Goal: Information Seeking & Learning: Understand process/instructions

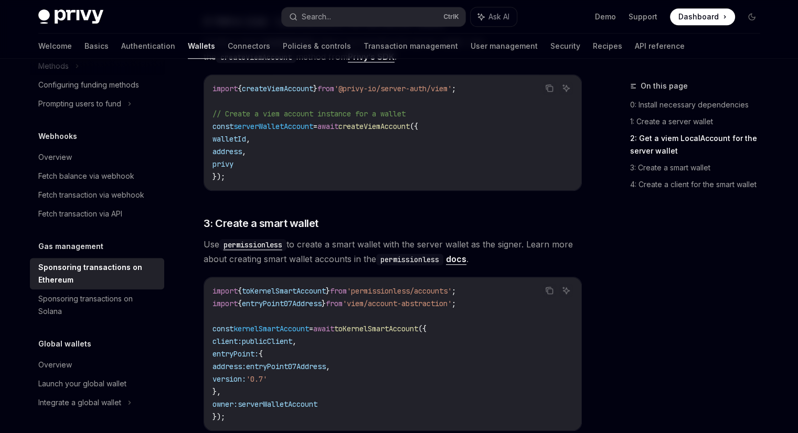
scroll to position [944, 0]
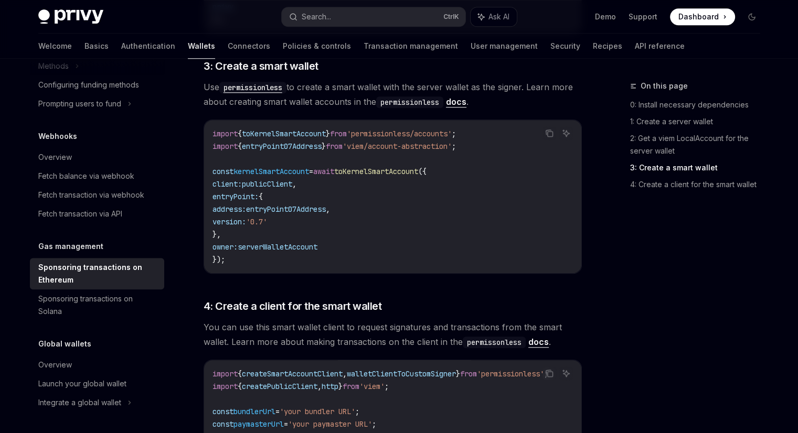
click at [386, 167] on span "toKernelSmartAccount" at bounding box center [376, 171] width 84 height 9
click at [286, 167] on span "kernelSmartAccount" at bounding box center [271, 171] width 76 height 9
click at [298, 205] on span "entryPoint07Address" at bounding box center [286, 209] width 80 height 9
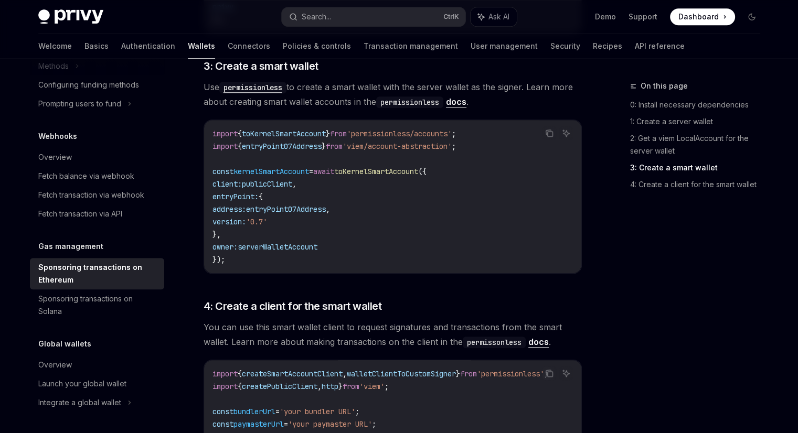
click at [298, 205] on span "entryPoint07Address" at bounding box center [286, 209] width 80 height 9
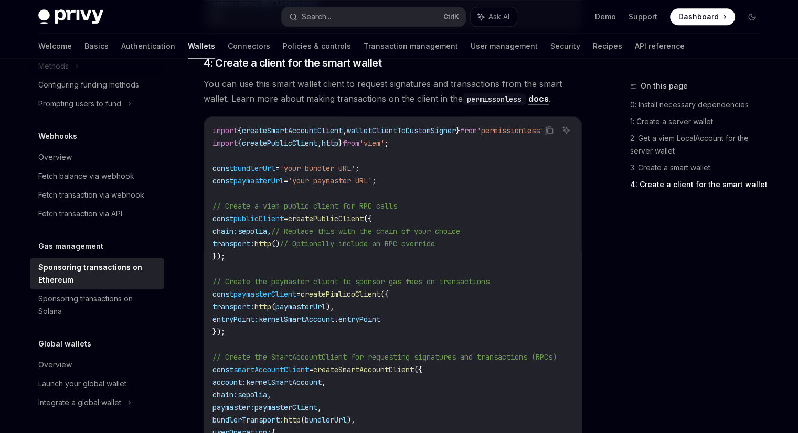
scroll to position [1206, 0]
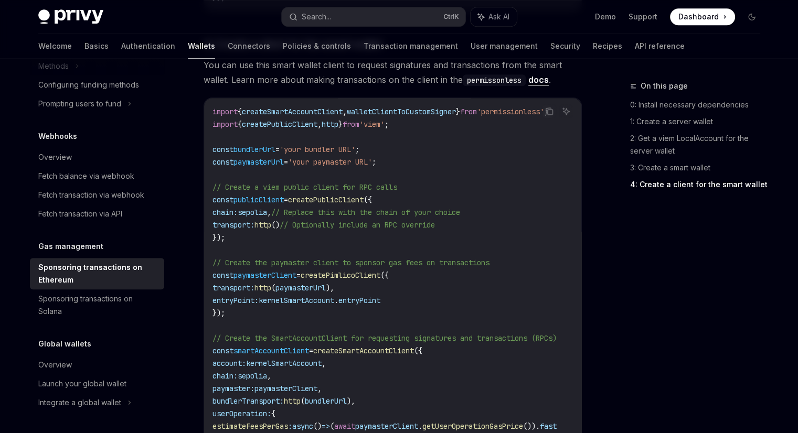
click at [287, 271] on span "paymasterClient" at bounding box center [264, 275] width 63 height 9
drag, startPoint x: 287, startPoint y: 260, endPoint x: 299, endPoint y: 254, distance: 12.7
click at [287, 271] on span "paymasterClient" at bounding box center [264, 275] width 63 height 9
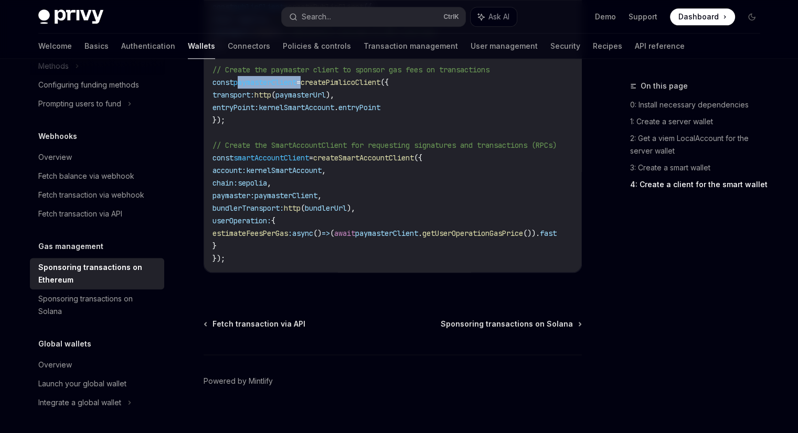
scroll to position [1399, 0]
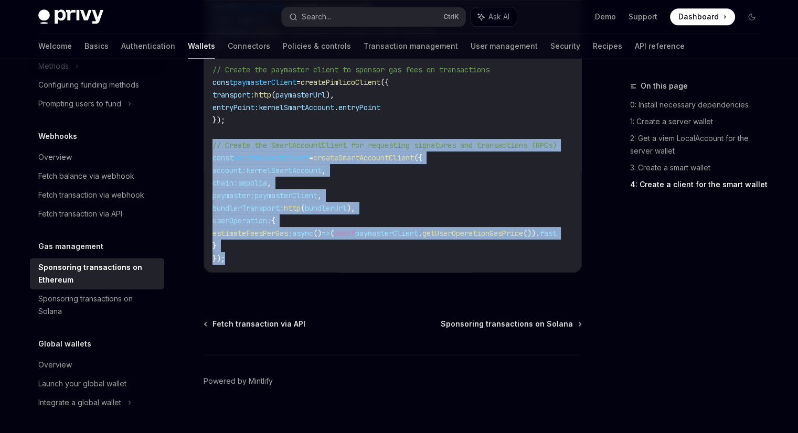
drag, startPoint x: 254, startPoint y: 242, endPoint x: 204, endPoint y: 129, distance: 123.3
click at [204, 129] on div "import { createSmartAccountClient , walletClientToCustomSigner } from 'permissi…" at bounding box center [392, 88] width 377 height 367
